Goal: Task Accomplishment & Management: Manage account settings

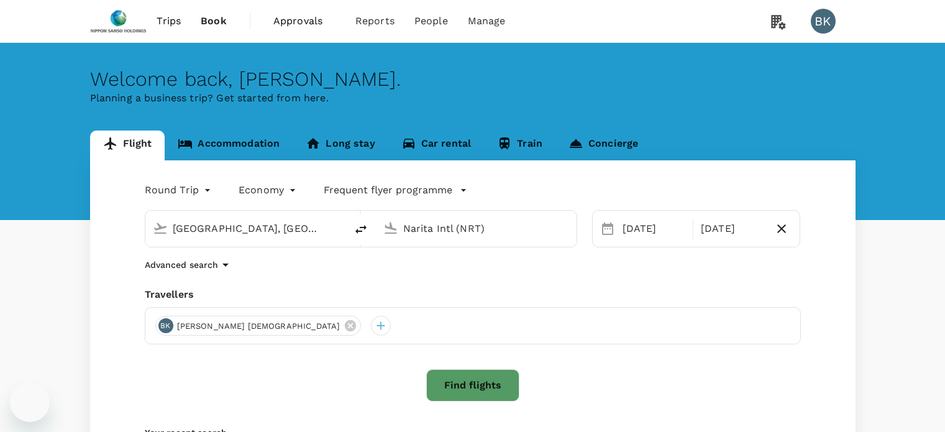
click at [306, 21] on span "Approvals" at bounding box center [304, 21] width 62 height 15
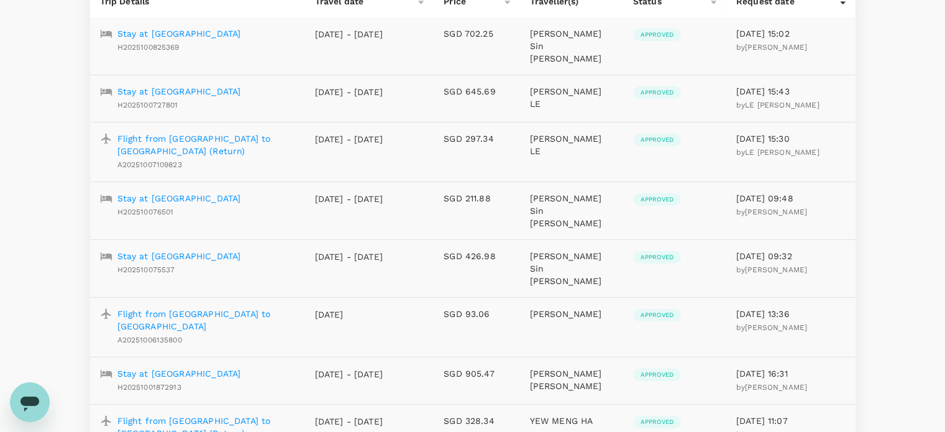
scroll to position [249, 0]
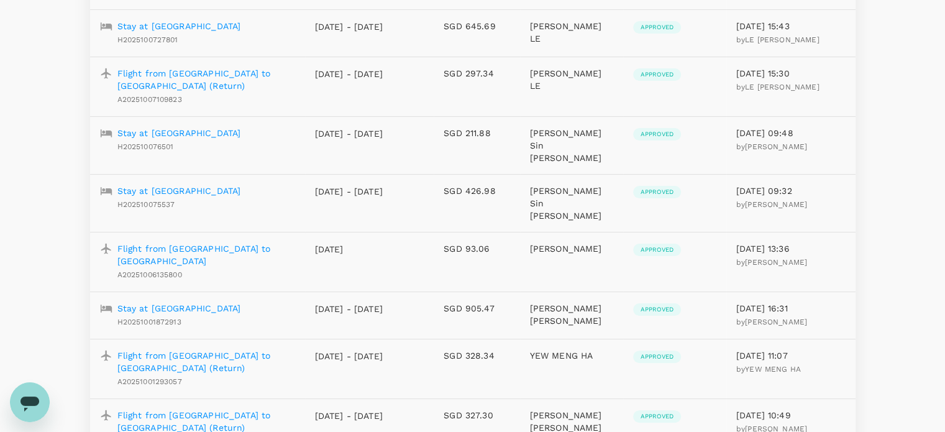
click at [237, 302] on p "Stay at [GEOGRAPHIC_DATA]" at bounding box center [179, 308] width 124 height 12
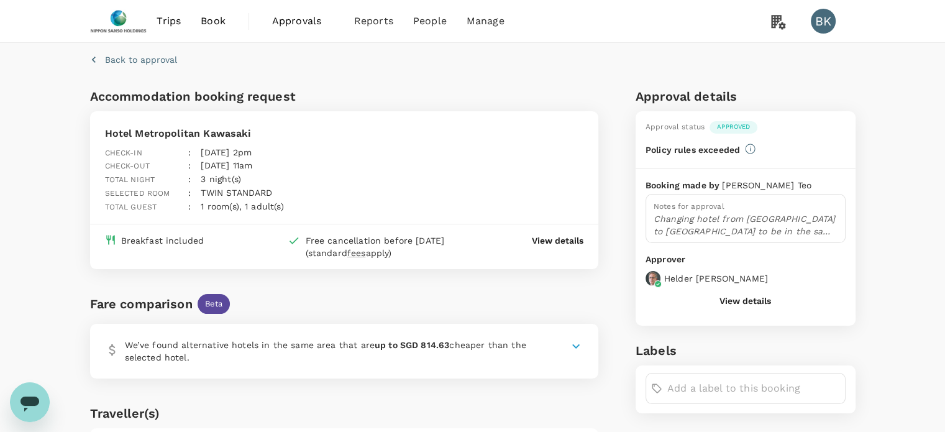
click at [670, 220] on p "Changing hotel from [GEOGRAPHIC_DATA] to [GEOGRAPHIC_DATA] to be in the same ho…" at bounding box center [746, 224] width 184 height 25
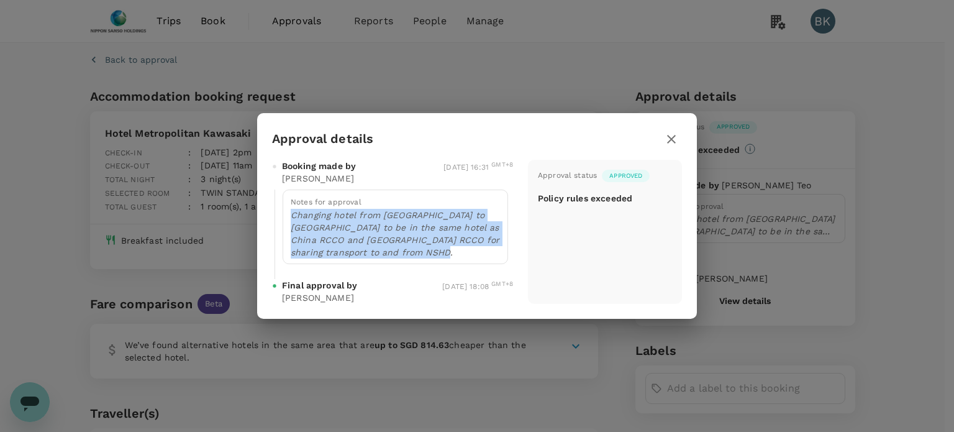
drag, startPoint x: 417, startPoint y: 249, endPoint x: 287, endPoint y: 214, distance: 134.3
click at [287, 214] on div "Notes for approval Changing hotel from [GEOGRAPHIC_DATA] to [GEOGRAPHIC_DATA] t…" at bounding box center [396, 226] width 226 height 75
copy p "Changing hotel from [GEOGRAPHIC_DATA] to [GEOGRAPHIC_DATA] to be in the same ho…"
